Goal: Entertainment & Leisure: Consume media (video, audio)

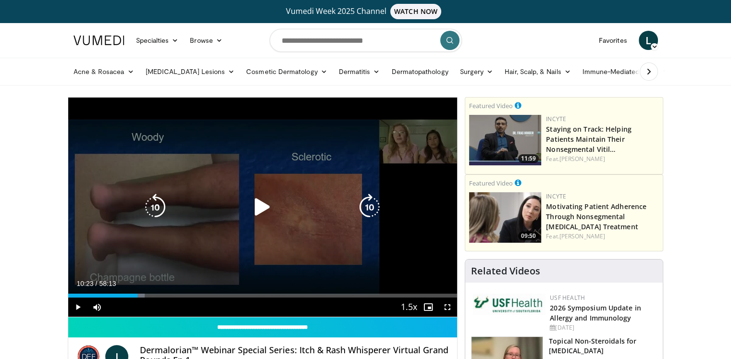
click at [255, 205] on icon "Video Player" at bounding box center [262, 207] width 27 height 27
click at [264, 210] on icon "Video Player" at bounding box center [262, 207] width 27 height 27
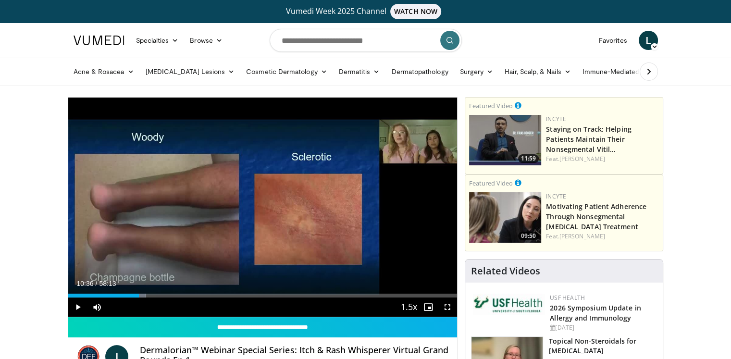
click at [264, 210] on div "60 seconds Tap to unmute" at bounding box center [262, 207] width 389 height 219
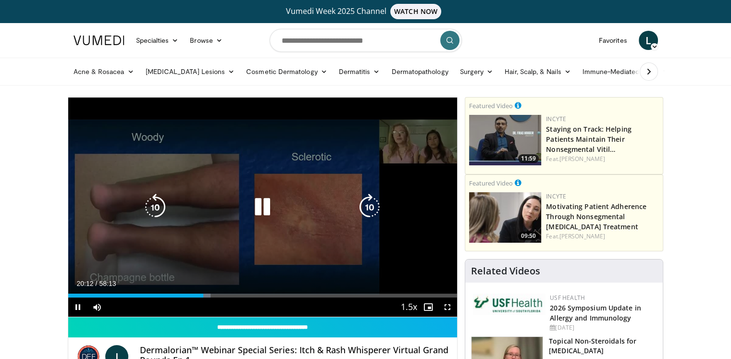
click at [255, 205] on icon "Video Player" at bounding box center [262, 207] width 27 height 27
click at [259, 211] on icon "Video Player" at bounding box center [262, 207] width 27 height 27
click at [260, 208] on icon "Video Player" at bounding box center [262, 207] width 27 height 27
click at [257, 210] on icon "Video Player" at bounding box center [262, 207] width 27 height 27
click at [154, 203] on icon "Video Player" at bounding box center [155, 207] width 27 height 27
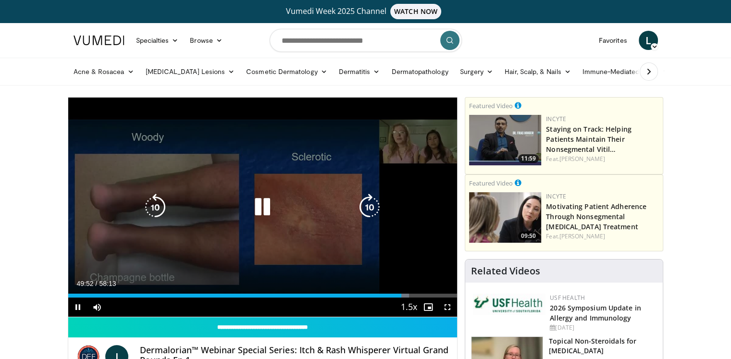
click at [159, 200] on icon "Video Player" at bounding box center [155, 207] width 27 height 27
